Goal: Task Accomplishment & Management: Use online tool/utility

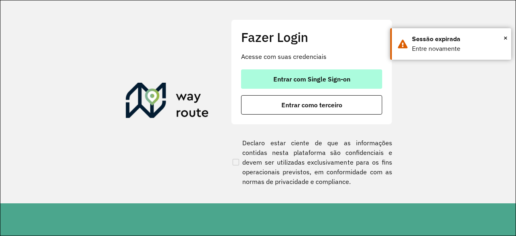
click at [323, 82] on span "Entrar com Single Sign-on" at bounding box center [311, 79] width 77 height 6
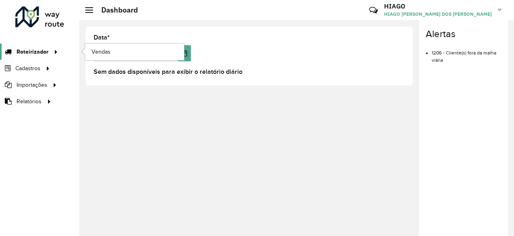
click at [45, 49] on span "Roteirizador" at bounding box center [33, 52] width 32 height 8
click at [107, 46] on link "Vendas" at bounding box center [134, 52] width 99 height 16
click at [318, 133] on div "**********" at bounding box center [296, 128] width 435 height 216
